Goal: Information Seeking & Learning: Check status

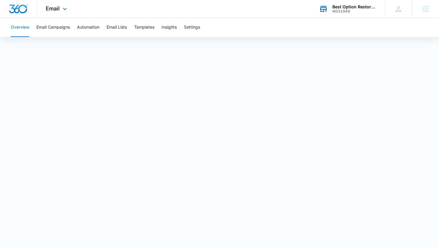
click at [345, 7] on div "Best Option Restoration of North Nashville" at bounding box center [354, 6] width 44 height 5
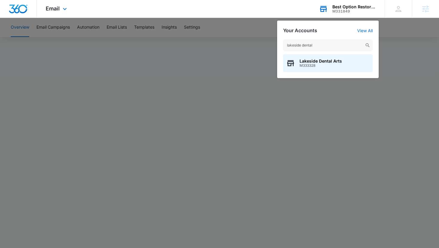
type input "lakeside dental"
click at [305, 67] on span "M333328" at bounding box center [320, 66] width 42 height 4
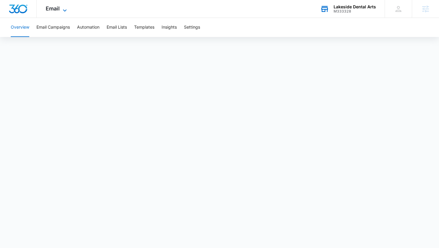
click at [55, 6] on span "Email" at bounding box center [53, 8] width 14 height 6
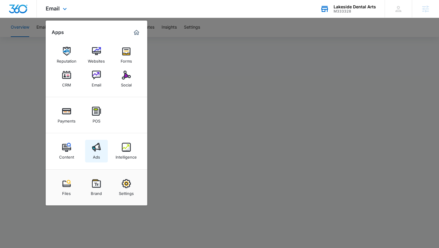
click at [92, 146] on img at bounding box center [96, 147] width 9 height 9
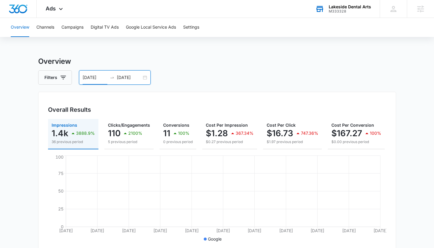
click at [92, 76] on input "08/10/2025" at bounding box center [95, 77] width 25 height 7
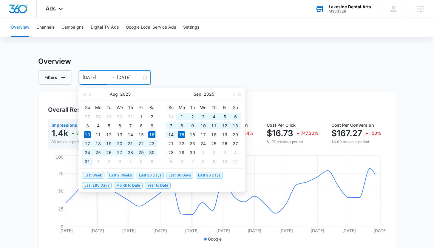
click at [155, 177] on span "Last 30 Days" at bounding box center [150, 175] width 27 height 7
type input "[DATE]"
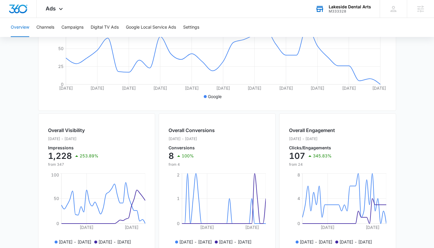
scroll to position [241, 0]
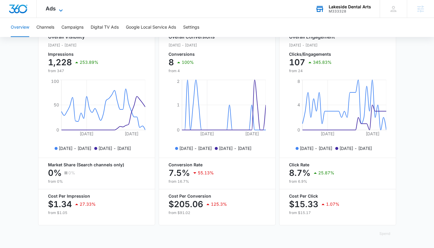
click at [52, 9] on span "Ads" at bounding box center [51, 8] width 10 height 6
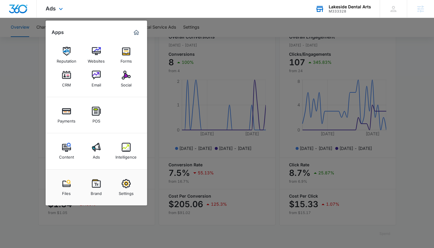
click at [72, 166] on div "Content Ads Intelligence" at bounding box center [96, 151] width 101 height 36
click at [68, 152] on div "Content" at bounding box center [66, 156] width 15 height 8
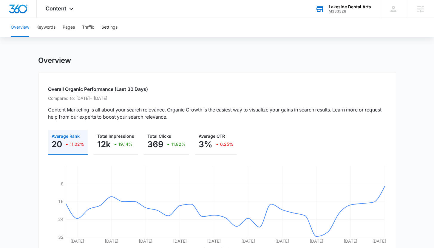
click at [340, 12] on div "M333328" at bounding box center [350, 11] width 42 height 4
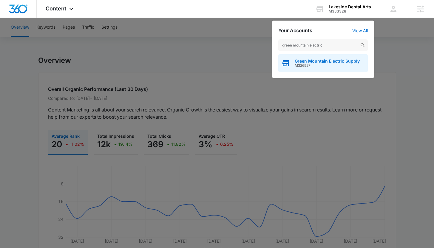
type input "green mountain electric"
click at [314, 66] on span "M326927" at bounding box center [327, 66] width 65 height 4
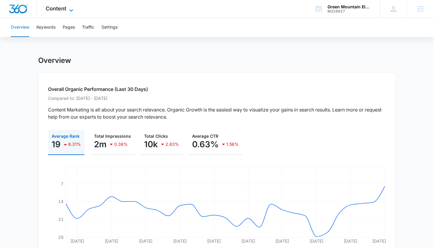
click at [64, 11] on span "Content" at bounding box center [56, 8] width 21 height 6
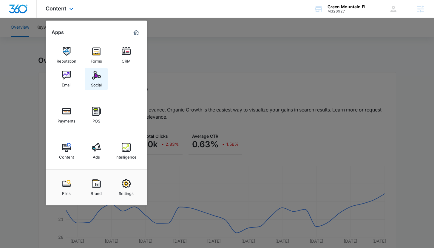
click at [101, 85] on div "Social" at bounding box center [96, 84] width 11 height 8
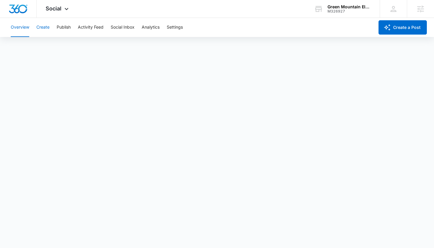
click at [49, 27] on button "Create" at bounding box center [42, 27] width 13 height 19
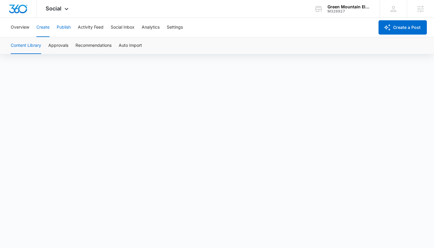
click at [69, 28] on button "Publish" at bounding box center [64, 27] width 14 height 19
click at [52, 44] on button "Schedules" at bounding box center [46, 45] width 20 height 17
click at [22, 44] on button "Calendar" at bounding box center [20, 45] width 18 height 17
click at [41, 25] on button "Create" at bounding box center [42, 27] width 13 height 19
click at [59, 47] on button "Approvals" at bounding box center [58, 45] width 20 height 17
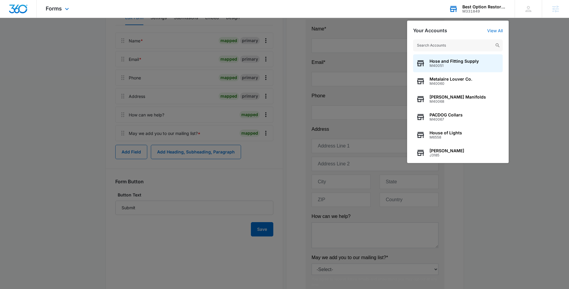
click at [473, 7] on div "Best Option Restoration of North Nashville" at bounding box center [484, 6] width 44 height 5
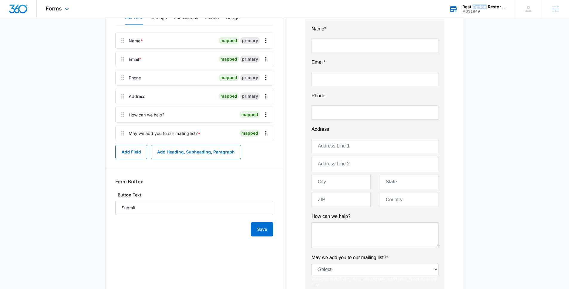
click at [473, 7] on div "Best Option Restoration of North Nashville" at bounding box center [484, 6] width 44 height 5
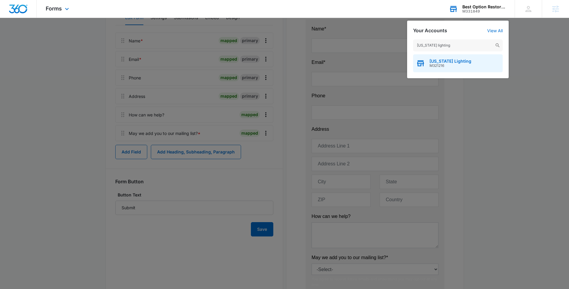
type input "georgia lighting"
click at [444, 63] on span "Georgia Lighting" at bounding box center [450, 61] width 42 height 5
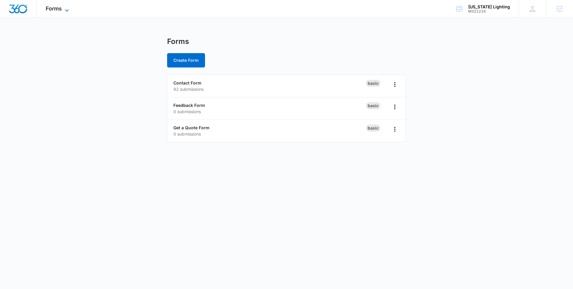
click at [52, 8] on span "Forms" at bounding box center [54, 8] width 16 height 6
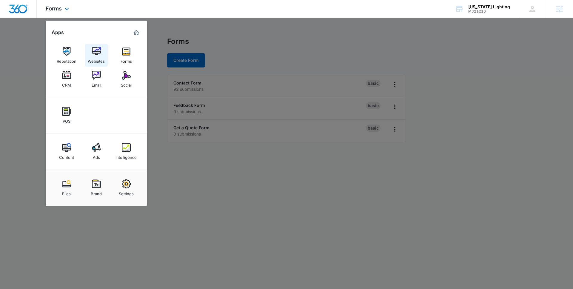
click at [94, 54] on img at bounding box center [96, 51] width 9 height 9
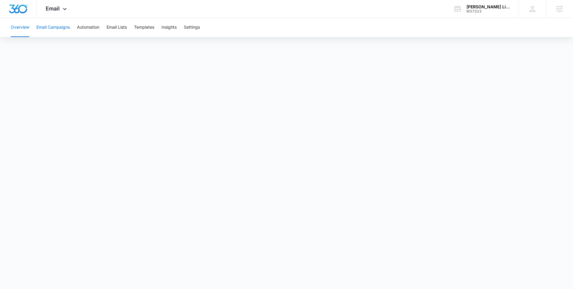
click at [64, 28] on button "Email Campaigns" at bounding box center [52, 27] width 33 height 19
click at [489, 6] on div "[PERSON_NAME] Lighting" at bounding box center [489, 6] width 44 height 5
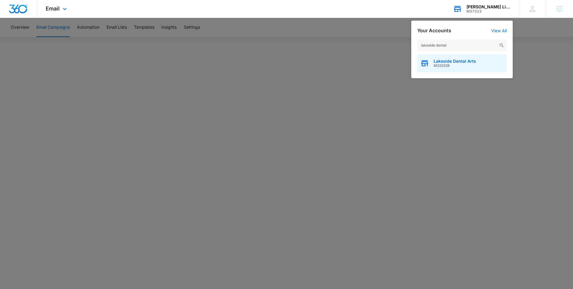
type input "lakeside dental"
click at [452, 67] on span "M333328" at bounding box center [455, 66] width 42 height 4
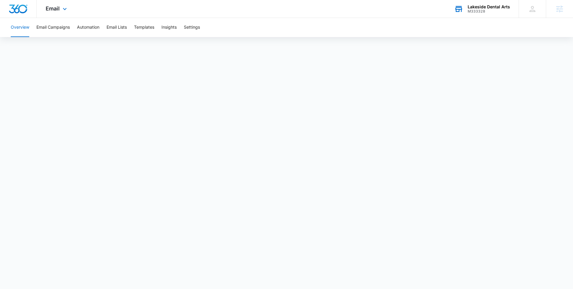
click at [464, 9] on div "Lakeside Dental Arts M333328 Your Accounts View All" at bounding box center [481, 9] width 73 height 18
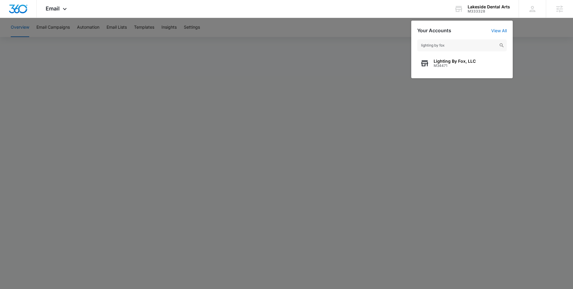
type input "lighting by fox"
click at [467, 63] on span "Lighting By Fox, LLC" at bounding box center [455, 61] width 42 height 5
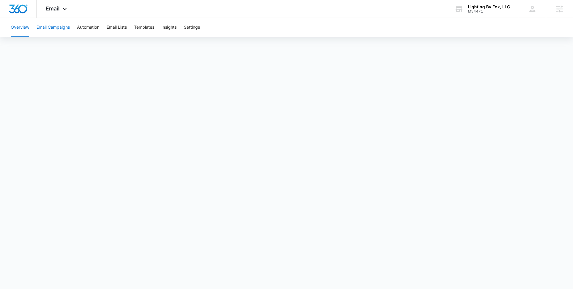
click at [42, 28] on button "Email Campaigns" at bounding box center [52, 27] width 33 height 19
click at [471, 12] on div "M34471" at bounding box center [489, 11] width 42 height 4
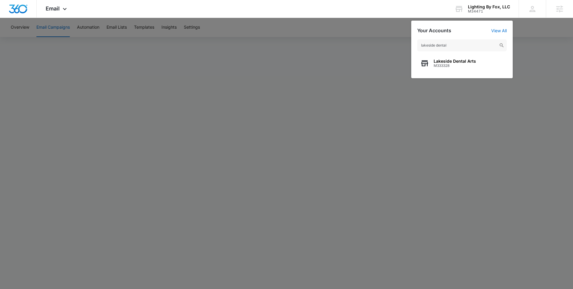
type input "lakeside dental"
click at [452, 68] on div "Lakeside Dental Arts M333328" at bounding box center [462, 63] width 90 height 18
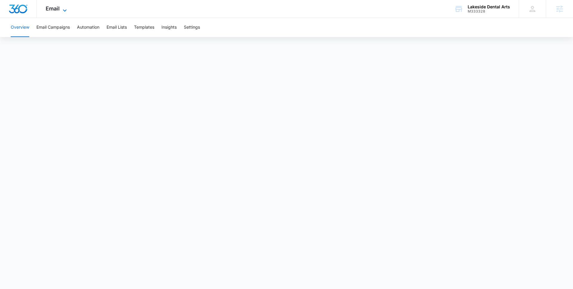
click at [61, 11] on icon at bounding box center [64, 10] width 7 height 7
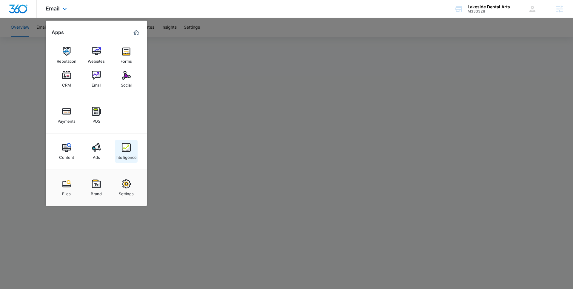
click at [130, 148] on img at bounding box center [126, 147] width 9 height 9
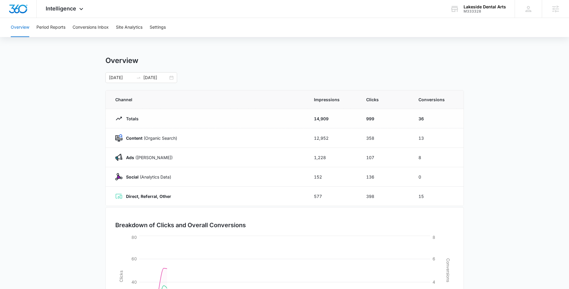
click at [66, 28] on div "Overview Period Reports Conversions Inbox Site Analytics Settings" at bounding box center [284, 27] width 554 height 19
click at [88, 21] on button "Conversions Inbox" at bounding box center [91, 27] width 36 height 19
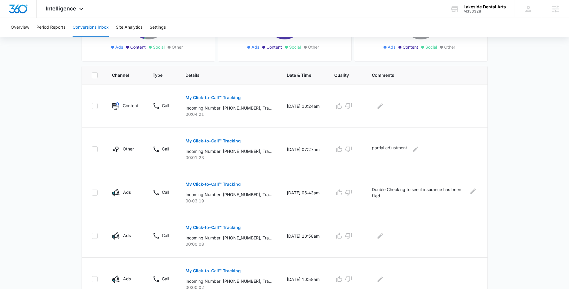
scroll to position [104, 0]
click at [419, 148] on icon "Edit Comments" at bounding box center [415, 148] width 7 height 7
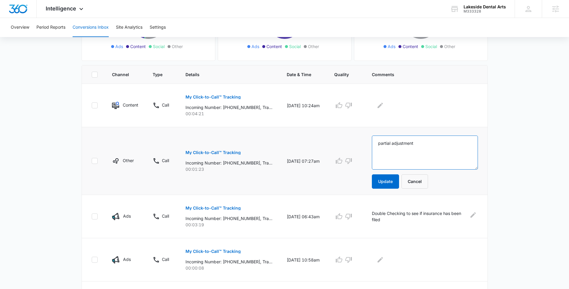
click at [427, 155] on textarea "partial adjustment" at bounding box center [425, 153] width 106 height 34
click at [421, 181] on button "Cancel" at bounding box center [414, 181] width 27 height 14
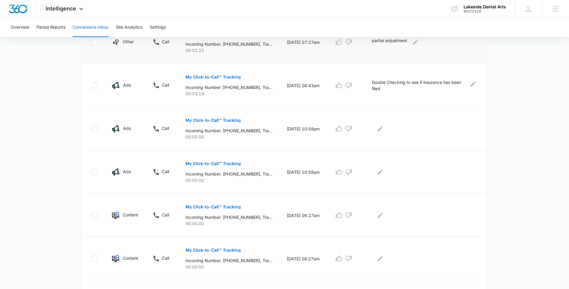
scroll to position [211, 0]
click at [76, 7] on span "Intelligence" at bounding box center [61, 8] width 30 height 6
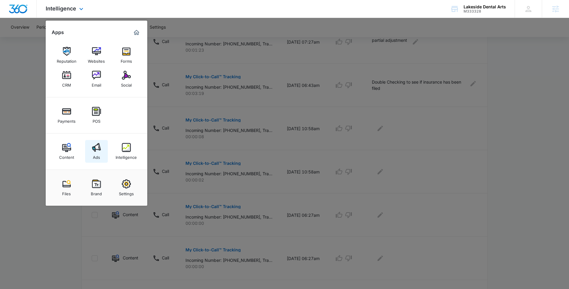
click at [98, 154] on div "Ads" at bounding box center [96, 156] width 7 height 8
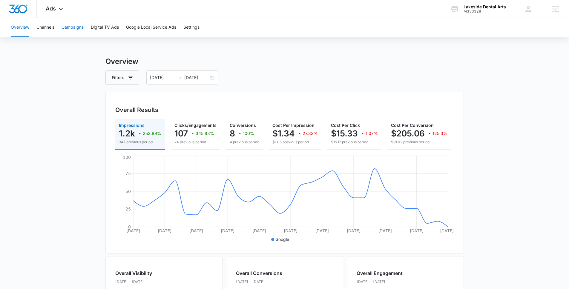
click at [66, 27] on button "Campaigns" at bounding box center [72, 27] width 22 height 19
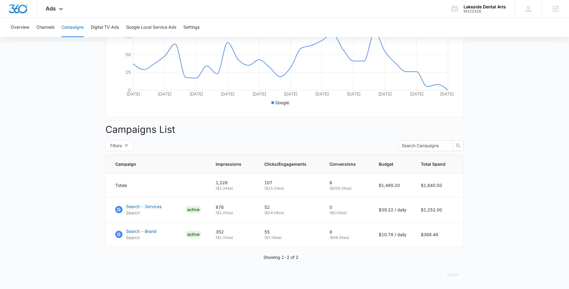
scroll to position [141, 0]
click at [138, 231] on p "Search - Brand" at bounding box center [141, 231] width 30 height 6
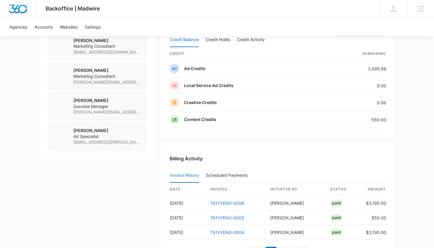
scroll to position [501, 0]
click at [230, 201] on link "791VYENO-0006" at bounding box center [227, 203] width 34 height 5
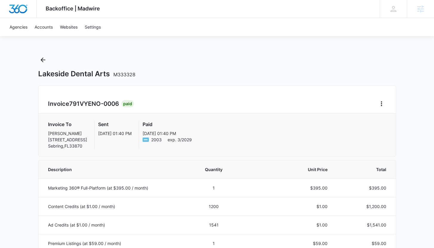
click at [154, 12] on div "Backoffice | Madwire Apps Settings KB Kaitlyn Brunswig kaitlyn.brunswig@madwire…" at bounding box center [217, 9] width 434 height 18
click at [156, 26] on div "Agencies Accounts Websites Settings" at bounding box center [217, 27] width 422 height 18
click at [149, 9] on div "Backoffice | Madwire Apps Settings KB Kaitlyn Brunswig kaitlyn.brunswig@madwire…" at bounding box center [217, 9] width 434 height 18
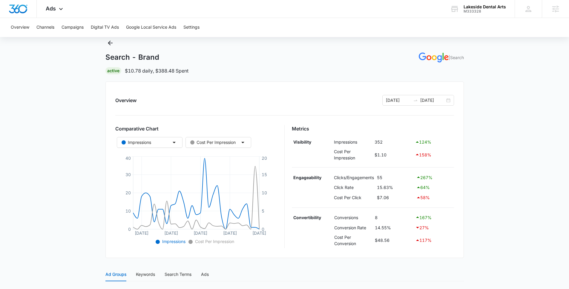
scroll to position [21, 0]
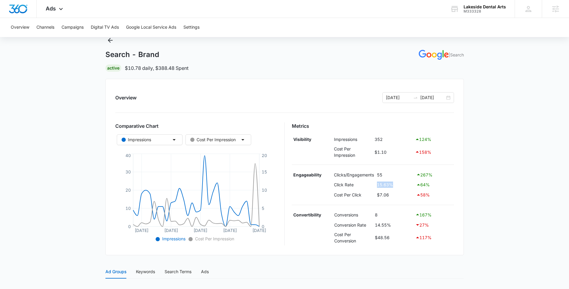
drag, startPoint x: 399, startPoint y: 183, endPoint x: 366, endPoint y: 183, distance: 32.8
click at [366, 183] on tr "Click Rate 15.63% 64 %" at bounding box center [373, 185] width 162 height 10
drag, startPoint x: 395, startPoint y: 226, endPoint x: 357, endPoint y: 226, distance: 37.6
click at [358, 226] on tr "Conversion Rate 14.55% 27 %" at bounding box center [373, 225] width 162 height 10
click at [454, 224] on div "Overview [DATE] [DATE] Comparative Chart Impressions Cost Per Impression [DATE]…" at bounding box center [284, 167] width 358 height 176
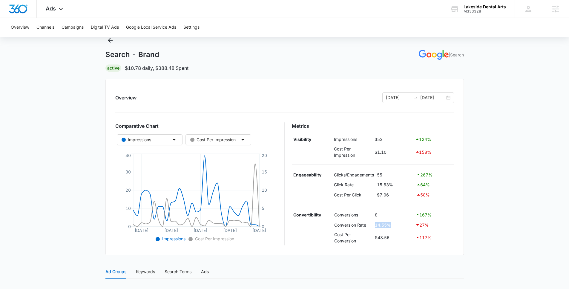
drag, startPoint x: 392, startPoint y: 224, endPoint x: 374, endPoint y: 225, distance: 18.5
click at [374, 225] on td "14.55%" at bounding box center [393, 225] width 40 height 10
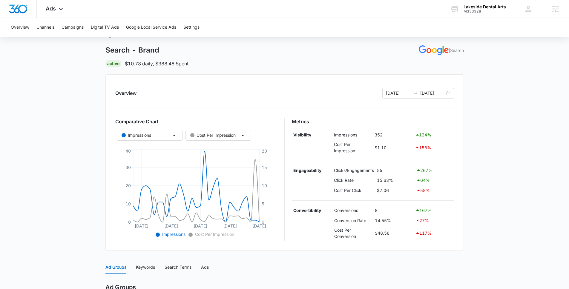
click at [80, 214] on main "Search - Brand | Search Active $10.78 daily , $388.48 Spent Overview [DATE] [DA…" at bounding box center [284, 211] width 569 height 360
drag, startPoint x: 392, startPoint y: 221, endPoint x: 373, endPoint y: 224, distance: 19.5
click at [373, 224] on tr "Conversion Rate 14.55% 27 %" at bounding box center [373, 220] width 162 height 10
click at [392, 221] on td "14.55%" at bounding box center [393, 220] width 40 height 10
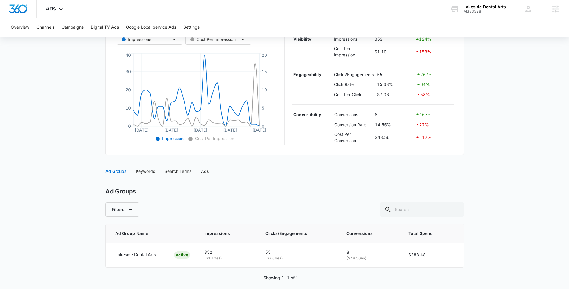
scroll to position [127, 0]
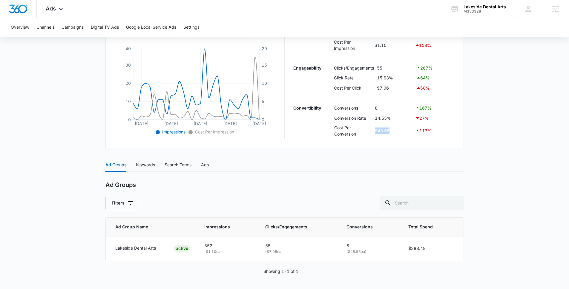
drag, startPoint x: 375, startPoint y: 131, endPoint x: 397, endPoint y: 131, distance: 22.1
click at [398, 131] on td "$48.56" at bounding box center [393, 131] width 40 height 16
click at [378, 136] on td "$48.56" at bounding box center [393, 131] width 40 height 16
click at [145, 165] on div "Keywords" at bounding box center [145, 164] width 19 height 7
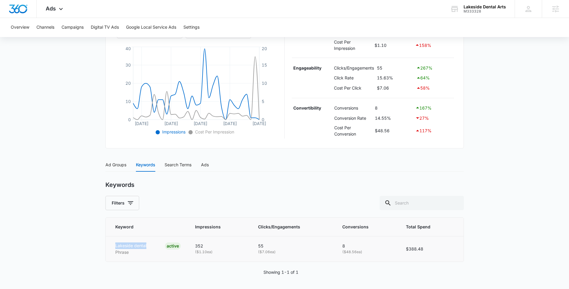
drag, startPoint x: 148, startPoint y: 244, endPoint x: 115, endPoint y: 244, distance: 32.5
click at [115, 244] on div "Lakeside dental Phrase ACTIVE" at bounding box center [148, 248] width 66 height 13
click at [149, 247] on div "Lakeside dental Phrase ACTIVE" at bounding box center [148, 248] width 66 height 13
click at [174, 165] on div "Search Terms" at bounding box center [177, 164] width 27 height 7
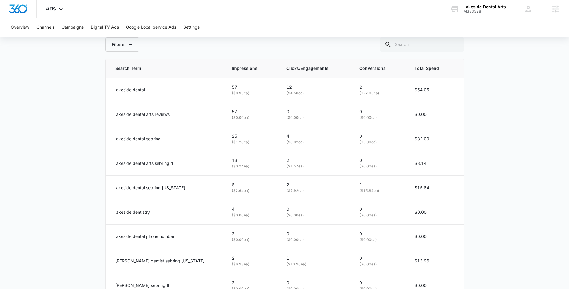
scroll to position [287, 0]
click at [144, 87] on p "lakeside dental" at bounding box center [130, 89] width 30 height 7
click at [232, 87] on p "57" at bounding box center [252, 86] width 40 height 7
drag, startPoint x: 273, startPoint y: 86, endPoint x: 266, endPoint y: 86, distance: 6.3
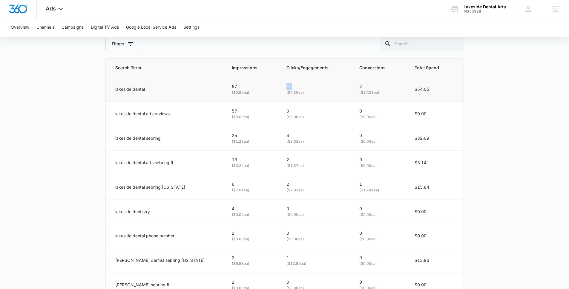
click at [279, 86] on td "12 ( $4.50 ea)" at bounding box center [315, 89] width 73 height 24
drag, startPoint x: 123, startPoint y: 138, endPoint x: 156, endPoint y: 138, distance: 33.1
click at [156, 138] on p "lakeside dental sebring" at bounding box center [137, 138] width 45 height 7
click at [164, 138] on div "lakeside dental sebring" at bounding box center [166, 138] width 102 height 7
click at [148, 139] on p "lakeside dental sebring" at bounding box center [137, 138] width 45 height 7
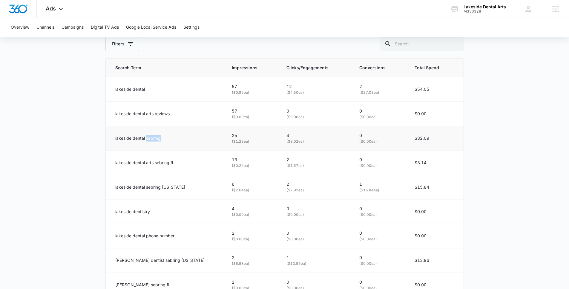
click at [148, 139] on p "lakeside dental sebring" at bounding box center [137, 138] width 45 height 7
click at [163, 165] on p "lakeside dental arts sebring fl" at bounding box center [144, 162] width 58 height 7
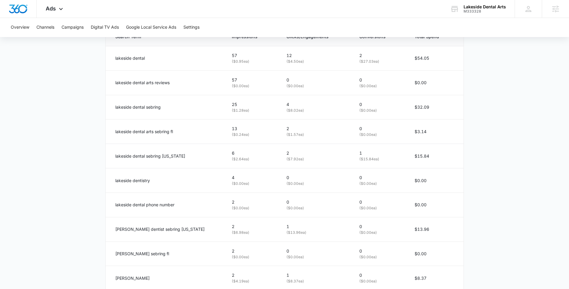
click at [92, 151] on main "Search - Brand | Search Active $10.78 daily , $388.48 Spent Overview [DATE] [DA…" at bounding box center [284, 31] width 569 height 585
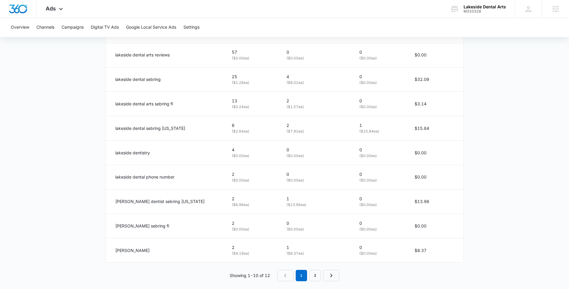
scroll to position [352, 0]
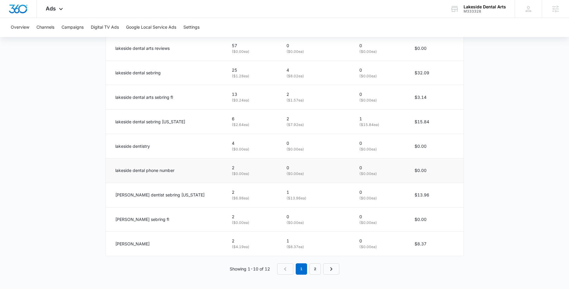
click at [147, 171] on p "lakeside dental phone number" at bounding box center [144, 170] width 59 height 7
drag, startPoint x: 121, startPoint y: 170, endPoint x: 166, endPoint y: 169, distance: 44.8
click at [166, 169] on p "lakeside dental phone number" at bounding box center [144, 170] width 59 height 7
click at [166, 172] on p "lakeside dental phone number" at bounding box center [144, 170] width 59 height 7
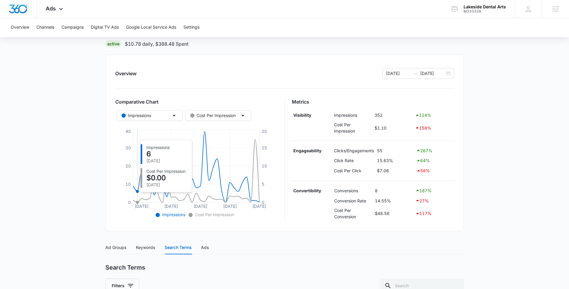
scroll to position [0, 0]
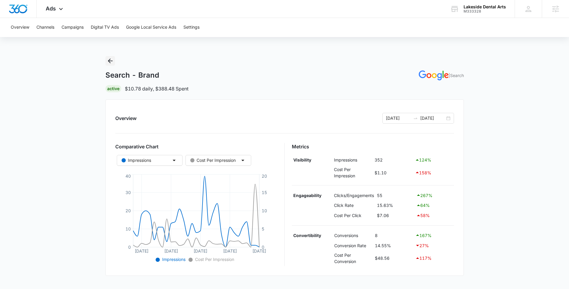
click at [111, 59] on icon "Back" at bounding box center [110, 60] width 7 height 7
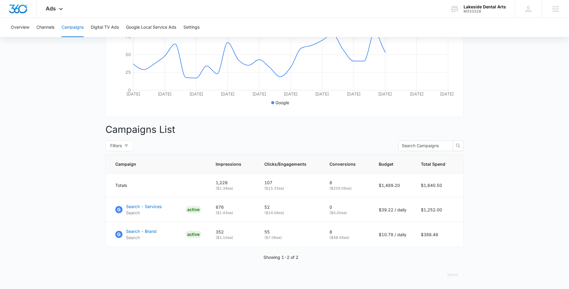
scroll to position [141, 0]
click at [135, 207] on p "Search - Services" at bounding box center [144, 206] width 36 height 6
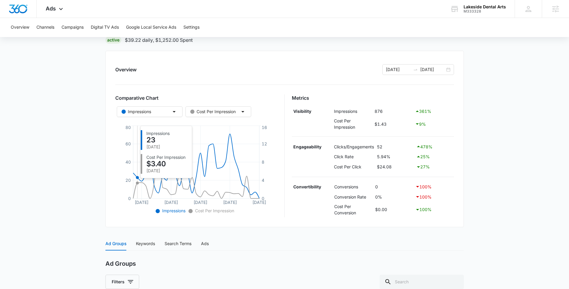
scroll to position [48, 0]
drag, startPoint x: 378, startPoint y: 158, endPoint x: 386, endPoint y: 158, distance: 8.7
click at [386, 158] on td "5.94%" at bounding box center [394, 157] width 39 height 10
click at [391, 158] on td "5.94%" at bounding box center [394, 157] width 39 height 10
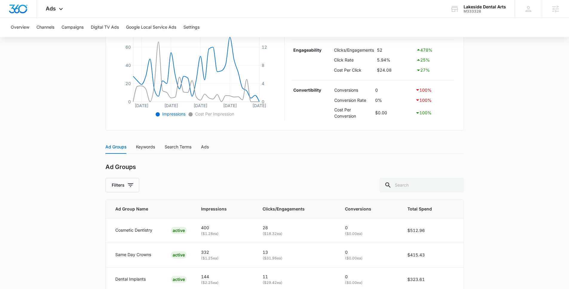
scroll to position [176, 0]
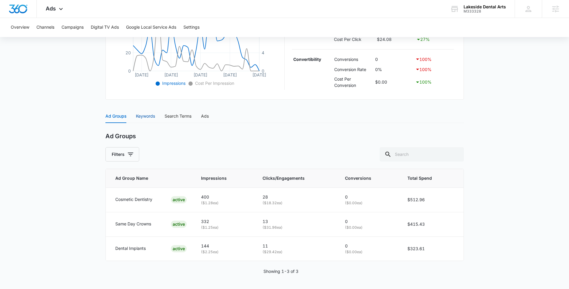
click at [137, 115] on div "Keywords" at bounding box center [145, 116] width 19 height 7
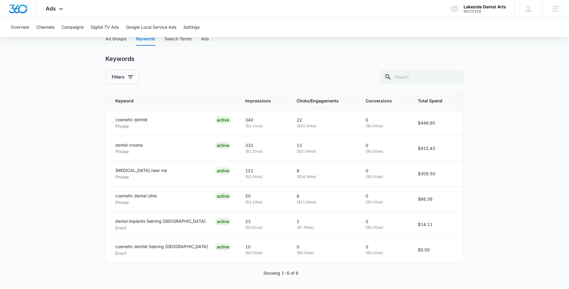
scroll to position [255, 0]
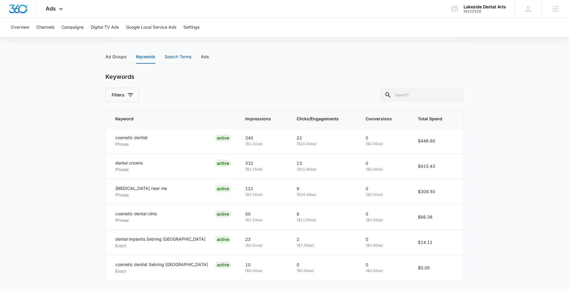
click at [173, 57] on div "Search Terms" at bounding box center [177, 56] width 27 height 7
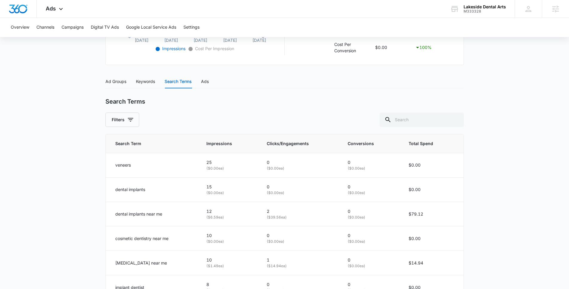
scroll to position [210, 0]
click at [141, 78] on div "Keywords" at bounding box center [145, 81] width 19 height 7
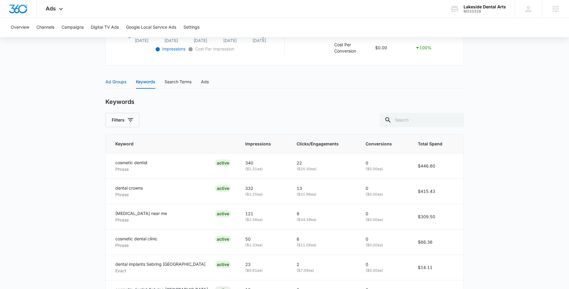
click at [108, 83] on div "Ad Groups" at bounding box center [115, 81] width 21 height 7
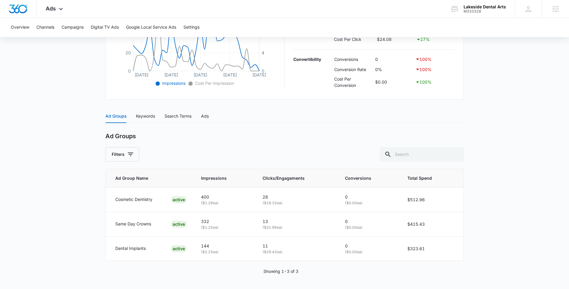
click at [212, 150] on div "Filters" at bounding box center [284, 154] width 358 height 14
click at [143, 118] on div "Keywords" at bounding box center [145, 116] width 19 height 7
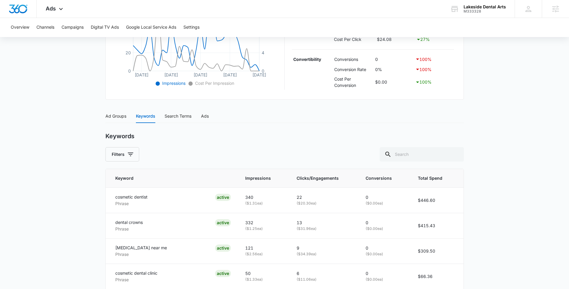
click at [88, 192] on main "Search - Services | Search Active $39.22 daily , $1,252.00 Spent Overview 08/16…" at bounding box center [284, 124] width 569 height 488
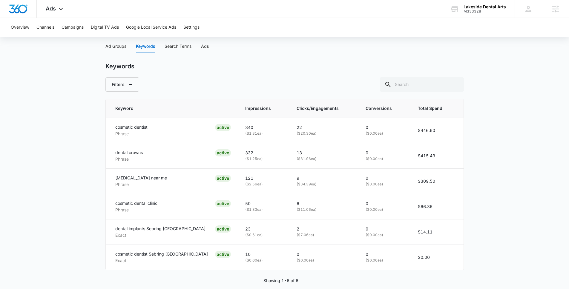
scroll to position [247, 0]
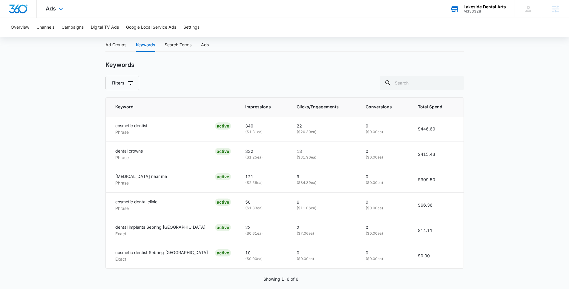
click at [471, 12] on div "M333328" at bounding box center [484, 11] width 42 height 4
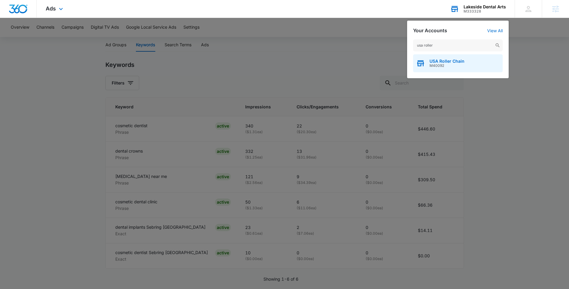
type input "usa roller"
click at [458, 63] on span "USA Roller Chain" at bounding box center [446, 61] width 35 height 5
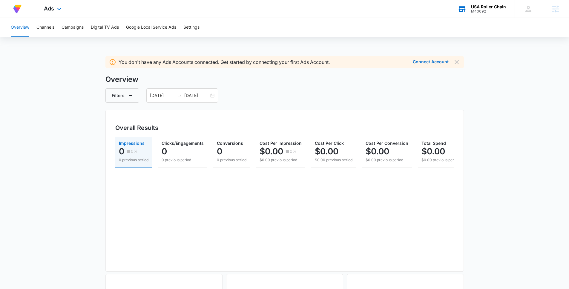
click at [477, 13] on div "M40092" at bounding box center [488, 11] width 35 height 4
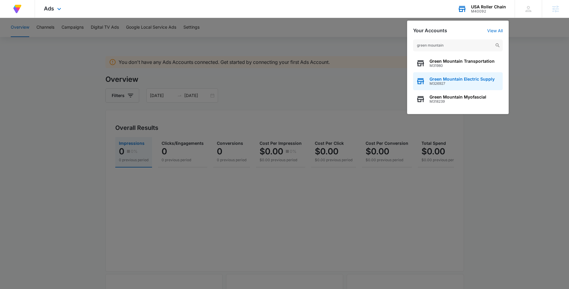
type input "green mountain"
click at [450, 86] on div "Green Mountain Electric Supply M326927" at bounding box center [458, 81] width 90 height 18
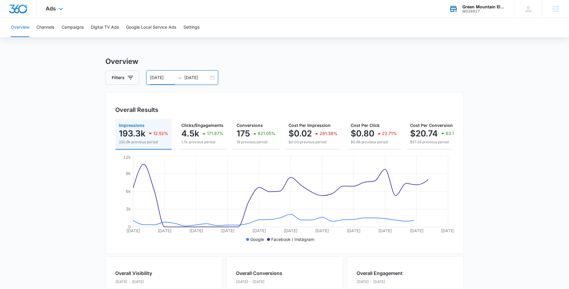
click at [158, 78] on input "06/28/2025" at bounding box center [162, 77] width 25 height 7
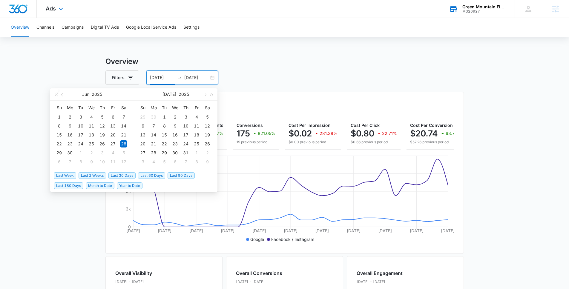
click at [131, 177] on span "Last 30 Days" at bounding box center [121, 175] width 27 height 7
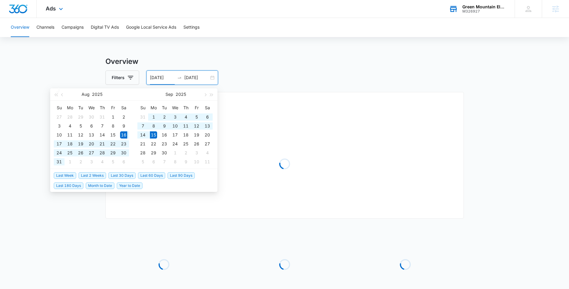
type input "08/16/2025"
type input "09/15/2025"
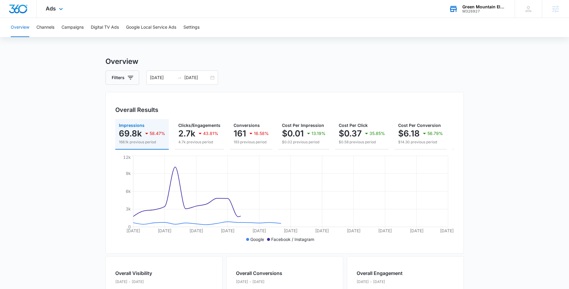
click at [82, 142] on main "Overview Filters 08/16/2025 09/15/2025 Overall Results Impressions 69.8k 58.47%…" at bounding box center [284, 270] width 569 height 429
click at [55, 10] on span "Ads" at bounding box center [51, 8] width 10 height 6
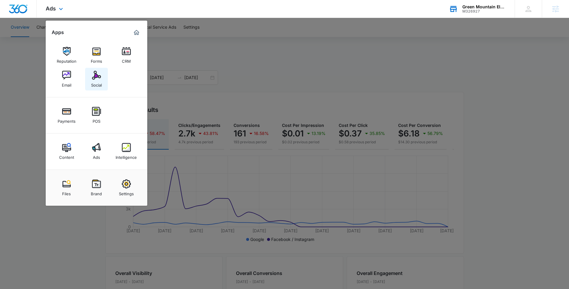
click at [99, 77] on img at bounding box center [96, 75] width 9 height 9
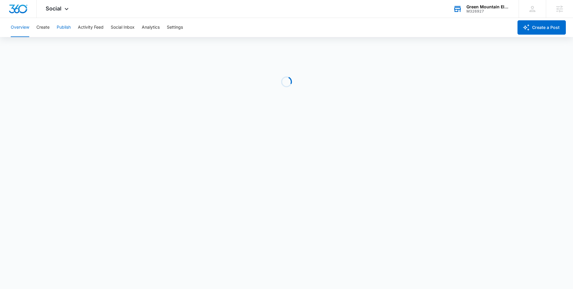
click at [63, 26] on button "Publish" at bounding box center [64, 27] width 14 height 19
click at [44, 24] on button "Create" at bounding box center [42, 27] width 13 height 19
click at [64, 25] on button "Publish" at bounding box center [64, 27] width 14 height 19
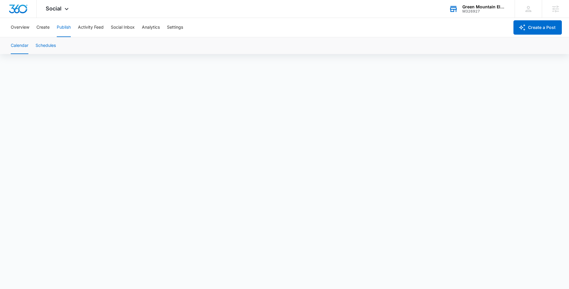
click at [47, 50] on button "Schedules" at bounding box center [46, 45] width 20 height 17
click at [17, 47] on button "Calendar" at bounding box center [20, 45] width 18 height 17
click at [218, 9] on div "Social Apps Reputation Forms CRM Email Social Payments POS Content Ads Intellig…" at bounding box center [284, 9] width 569 height 18
click at [236, 27] on div "Overview Create Publish Activity Feed Social Inbox Analytics Settings" at bounding box center [258, 27] width 502 height 19
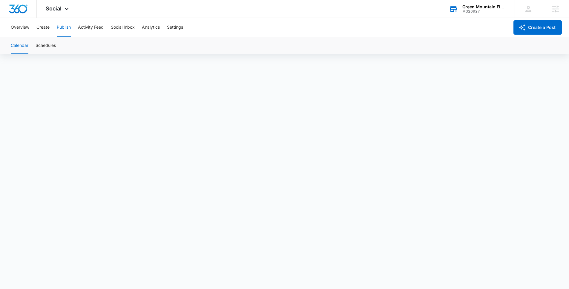
click at [236, 27] on div "Overview Create Publish Activity Feed Social Inbox Analytics Settings" at bounding box center [258, 27] width 502 height 19
click at [185, 5] on div "Social Apps Reputation Forms CRM Email Social Payments POS Content Ads Intellig…" at bounding box center [284, 9] width 569 height 18
click at [211, 24] on div "Overview Create Publish Activity Feed Social Inbox Analytics Settings" at bounding box center [258, 27] width 502 height 19
click at [213, 25] on div "Overview Create Publish Activity Feed Social Inbox Analytics Settings" at bounding box center [258, 27] width 502 height 19
click at [206, 10] on div "Social Apps Reputation Forms CRM Email Social Payments POS Content Ads Intellig…" at bounding box center [284, 9] width 569 height 18
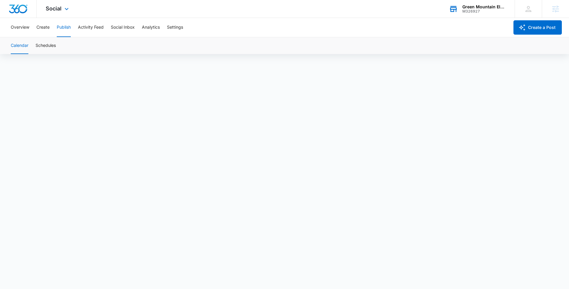
click at [206, 10] on div "Social Apps Reputation Forms CRM Email Social Payments POS Content Ads Intellig…" at bounding box center [284, 9] width 569 height 18
click at [213, 27] on div "Overview Create Publish Activity Feed Social Inbox Analytics Settings" at bounding box center [258, 27] width 502 height 19
click at [208, 28] on div "Overview Create Publish Activity Feed Social Inbox Analytics Settings" at bounding box center [258, 27] width 502 height 19
click at [240, 23] on div "Overview Create Publish Activity Feed Social Inbox Analytics Settings" at bounding box center [258, 27] width 502 height 19
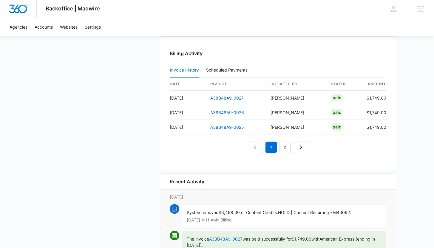
scroll to position [559, 0]
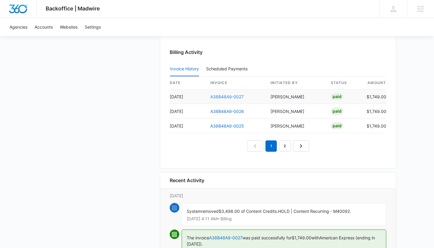
click at [227, 96] on link "A38B48A9-0027" at bounding box center [226, 96] width 33 height 5
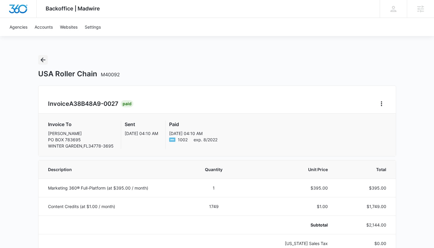
click at [41, 60] on icon "Back" at bounding box center [43, 60] width 5 height 5
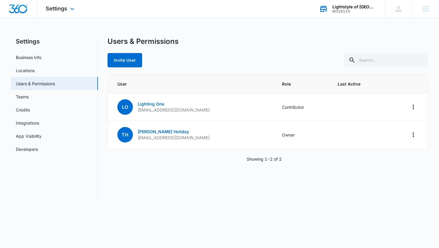
click at [342, 7] on div "Lightstyle of Orlando" at bounding box center [354, 6] width 44 height 5
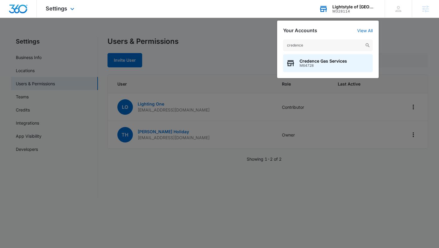
type input "credence"
click at [344, 69] on div "Credence Gas Services M64728" at bounding box center [328, 63] width 90 height 18
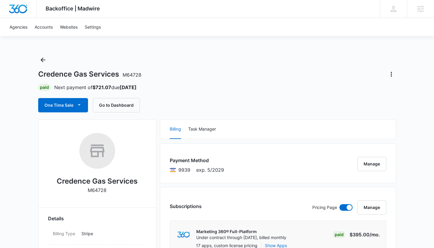
click at [234, 67] on div "Credence Gas Services M64728 Paid Next payment of $721.07 due Sep 25 One Time S…" at bounding box center [217, 83] width 358 height 57
click at [203, 78] on div "Credence Gas Services M64728" at bounding box center [217, 75] width 358 height 10
click at [161, 5] on div "Backoffice | Madwire Apps Settings KB Kaitlyn Brunswig kaitlyn.brunswig@madwire…" at bounding box center [217, 9] width 434 height 18
click at [172, 30] on div "Agencies Accounts Websites Settings" at bounding box center [217, 27] width 422 height 18
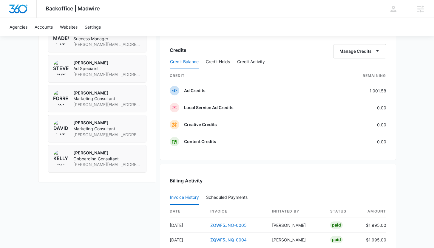
scroll to position [285, 0]
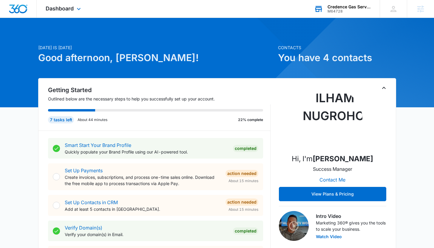
click at [334, 13] on div "M64728" at bounding box center [350, 11] width 44 height 4
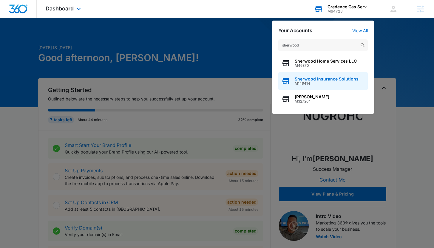
type input "sherwood"
click at [323, 83] on span "M149414" at bounding box center [327, 83] width 64 height 4
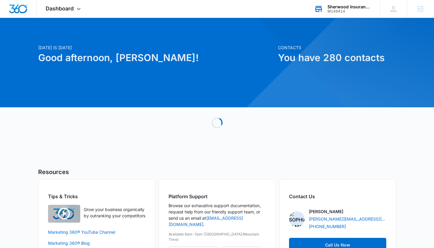
click at [73, 12] on div "Dashboard Apps Reputation Websites Forms CRM Email Social POS Content Ads Intel…" at bounding box center [64, 9] width 55 height 18
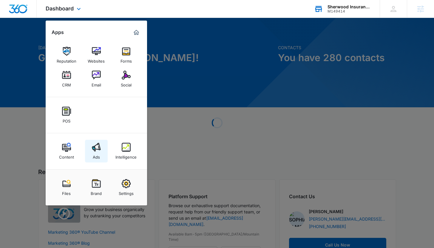
click at [95, 144] on img at bounding box center [96, 147] width 9 height 9
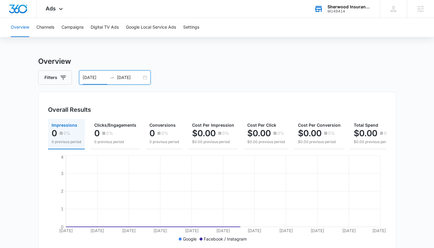
click at [93, 80] on input "08/15/2025" at bounding box center [95, 77] width 25 height 7
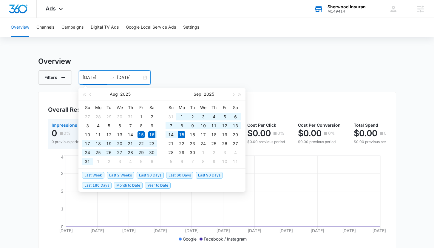
click at [141, 174] on span "Last 30 Days" at bounding box center [150, 175] width 27 height 7
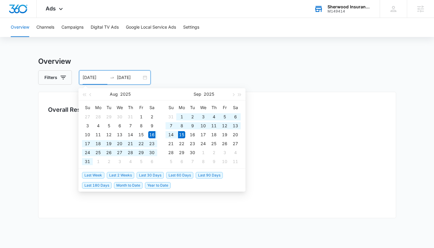
type input "[DATE]"
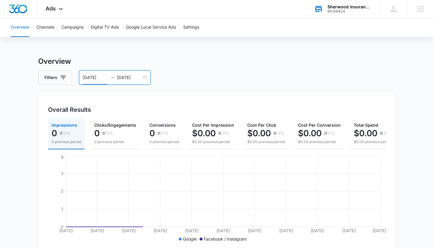
click at [115, 47] on div "Overview Channels Campaigns Digital TV Ads Google Local Service Ads Settings Ov…" at bounding box center [217, 244] width 434 height 452
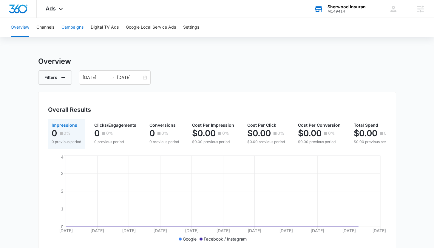
click at [69, 30] on button "Campaigns" at bounding box center [72, 27] width 22 height 19
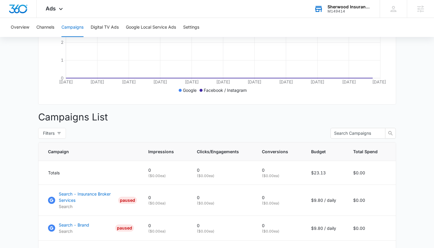
scroll to position [213, 0]
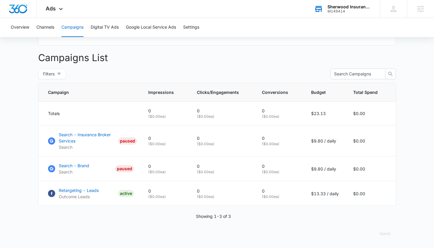
click at [325, 12] on div "Sherwood Insurance Solutions M149414 Your Accounts View All" at bounding box center [342, 9] width 75 height 18
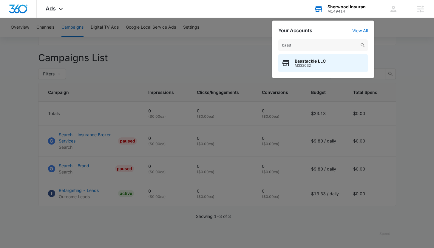
type input "basst"
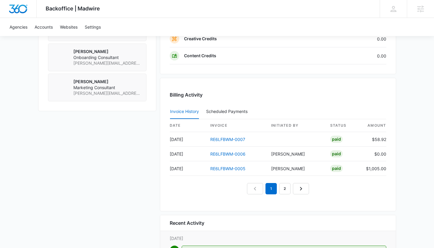
scroll to position [566, 0]
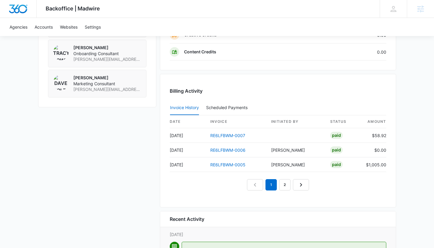
click at [222, 10] on div "Backoffice | Madwire Apps Settings KB Kaitlyn Brunswig kaitlyn.brunswig@madwire…" at bounding box center [217, 9] width 434 height 18
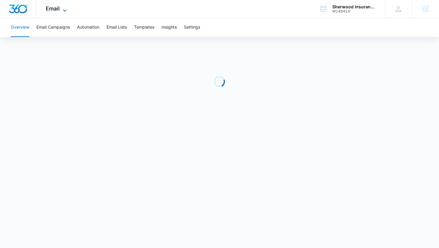
click at [52, 9] on span "Email" at bounding box center [53, 8] width 14 height 6
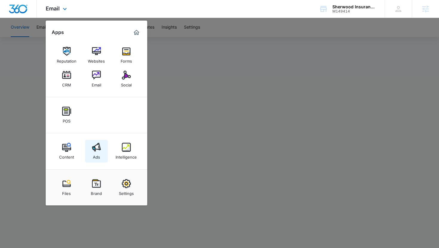
click at [93, 151] on img at bounding box center [96, 147] width 9 height 9
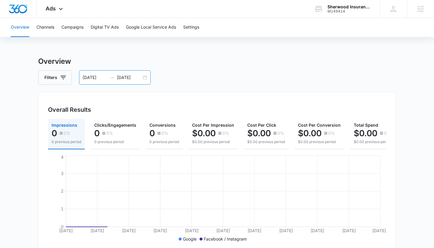
click at [127, 79] on input "[DATE]" at bounding box center [129, 77] width 25 height 7
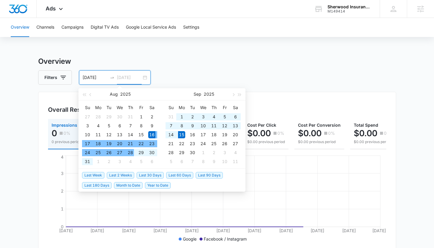
type input "[DATE]"
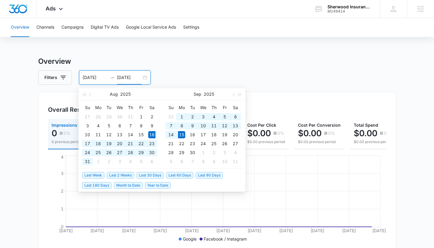
click at [146, 176] on span "Last 30 Days" at bounding box center [150, 175] width 27 height 7
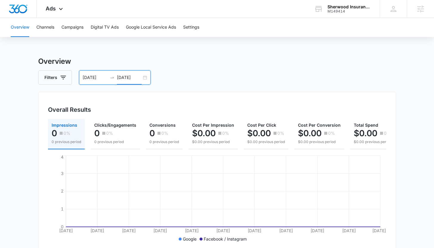
click at [343, 7] on div "Sherwood Insurance Solutions" at bounding box center [350, 6] width 44 height 5
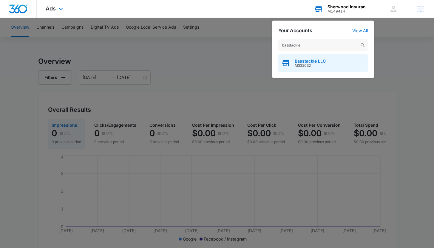
type input "basstackle"
click at [312, 64] on span "M332032" at bounding box center [310, 66] width 31 height 4
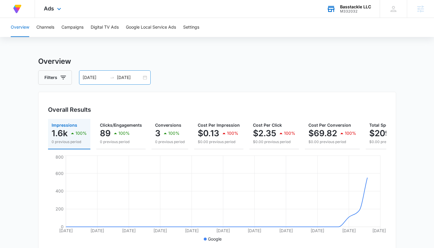
click at [96, 76] on input "08/12/2025" at bounding box center [95, 77] width 25 height 7
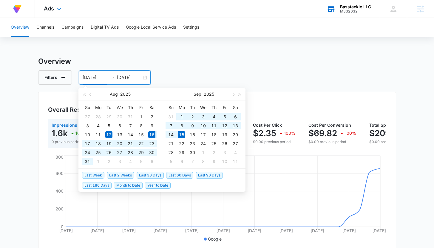
type input "08/12/2025"
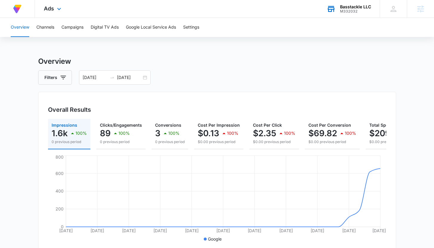
click at [229, 78] on div "Filters 08/12/2025 09/11/2025" at bounding box center [217, 77] width 358 height 14
click at [123, 78] on input "09/11/2025" at bounding box center [129, 77] width 25 height 7
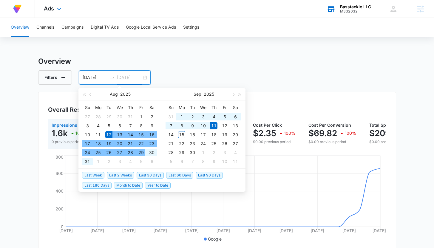
type input "09/11/2025"
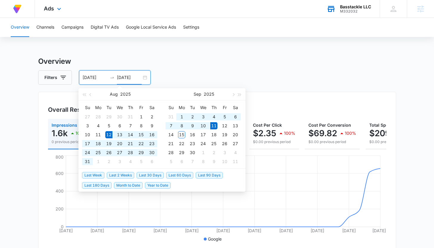
click at [144, 170] on li "Last 30 Days" at bounding box center [152, 175] width 30 height 10
click at [144, 175] on span "Last 30 Days" at bounding box center [150, 175] width 27 height 7
type input "08/16/2025"
type input "09/15/2025"
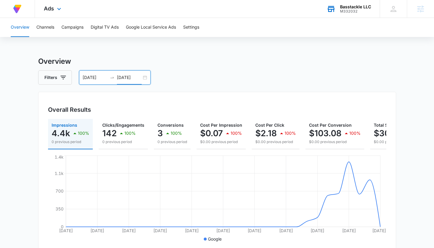
click at [349, 92] on div "Overall Results Impressions 4.4k 100% 0 previous period Clicks/Engagements 142 …" at bounding box center [217, 173] width 358 height 162
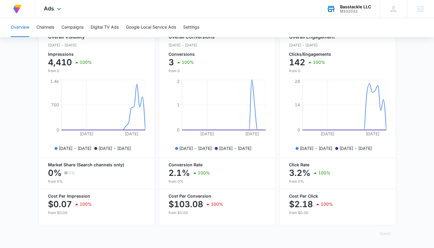
scroll to position [238, 0]
drag, startPoint x: 290, startPoint y: 176, endPoint x: 325, endPoint y: 176, distance: 34.6
click at [325, 176] on div "Overall Engagement Aug. 16 - Sep. 15, 2025 Clicks/Engagements 142 100% from 0 A…" at bounding box center [337, 123] width 117 height 206
drag, startPoint x: 168, startPoint y: 176, endPoint x: 233, endPoint y: 179, distance: 64.9
click at [233, 179] on div "Overall Conversions Aug. 16 - Sep. 15, 2025 Conversions 3 100% from 0 Aug 25, 2…" at bounding box center [217, 123] width 117 height 206
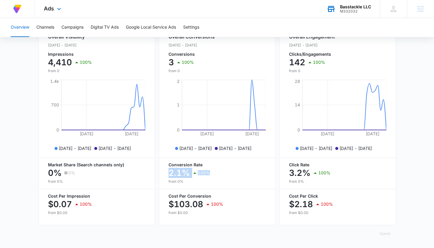
click at [233, 179] on div "2.1% 100%" at bounding box center [217, 173] width 97 height 12
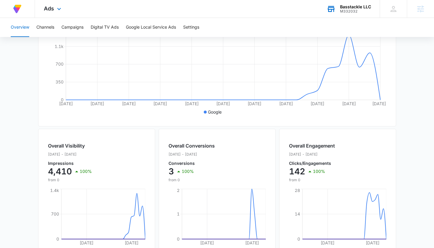
scroll to position [0, 0]
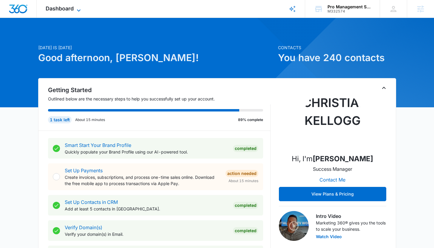
click at [77, 10] on icon at bounding box center [79, 10] width 4 height 2
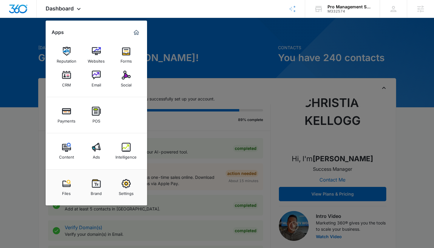
click at [191, 62] on div at bounding box center [217, 124] width 434 height 248
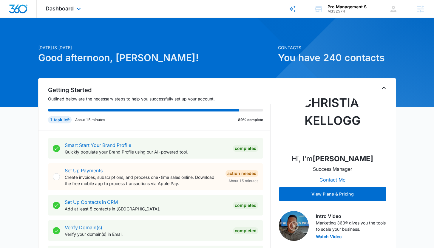
click at [77, 12] on div "Dashboard Apps Reputation Websites Forms CRM Email Social Payments POS Content …" at bounding box center [64, 9] width 55 height 18
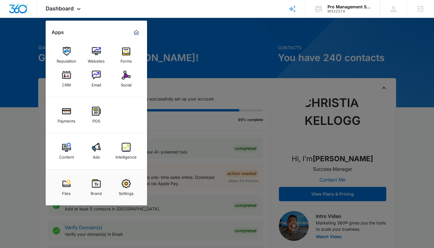
click at [167, 31] on div at bounding box center [217, 124] width 434 height 248
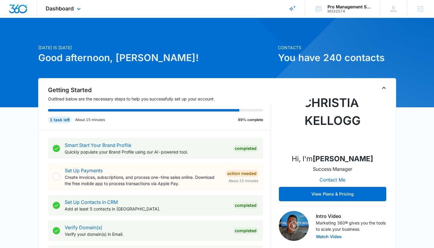
click at [155, 12] on div "Dashboard Apps Reputation Websites Forms CRM Email Social Payments POS Content …" at bounding box center [217, 9] width 434 height 18
click at [153, 7] on div "Dashboard Apps Reputation Websites Forms CRM Email Social Payments POS Content …" at bounding box center [217, 9] width 434 height 18
click at [41, 115] on div "Getting Started Outlined below are the necessary steps to help you successfully…" at bounding box center [155, 108] width 232 height 45
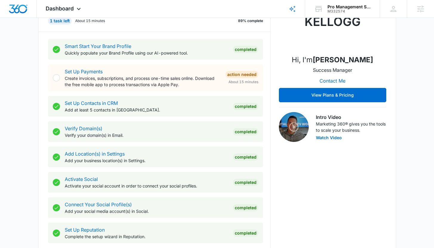
scroll to position [100, 0]
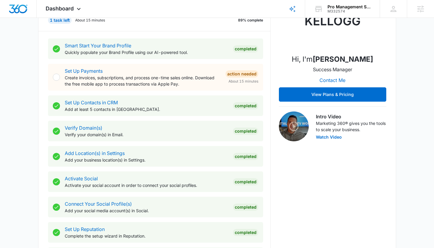
click at [41, 115] on div "Getting Started Outlined below are the necessary steps to help you successfully…" at bounding box center [217, 130] width 358 height 303
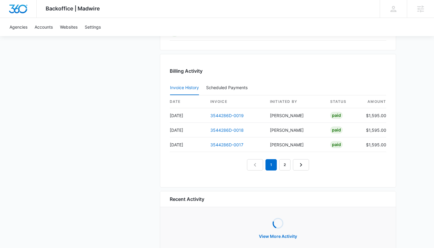
scroll to position [574, 0]
